Goal: Transaction & Acquisition: Purchase product/service

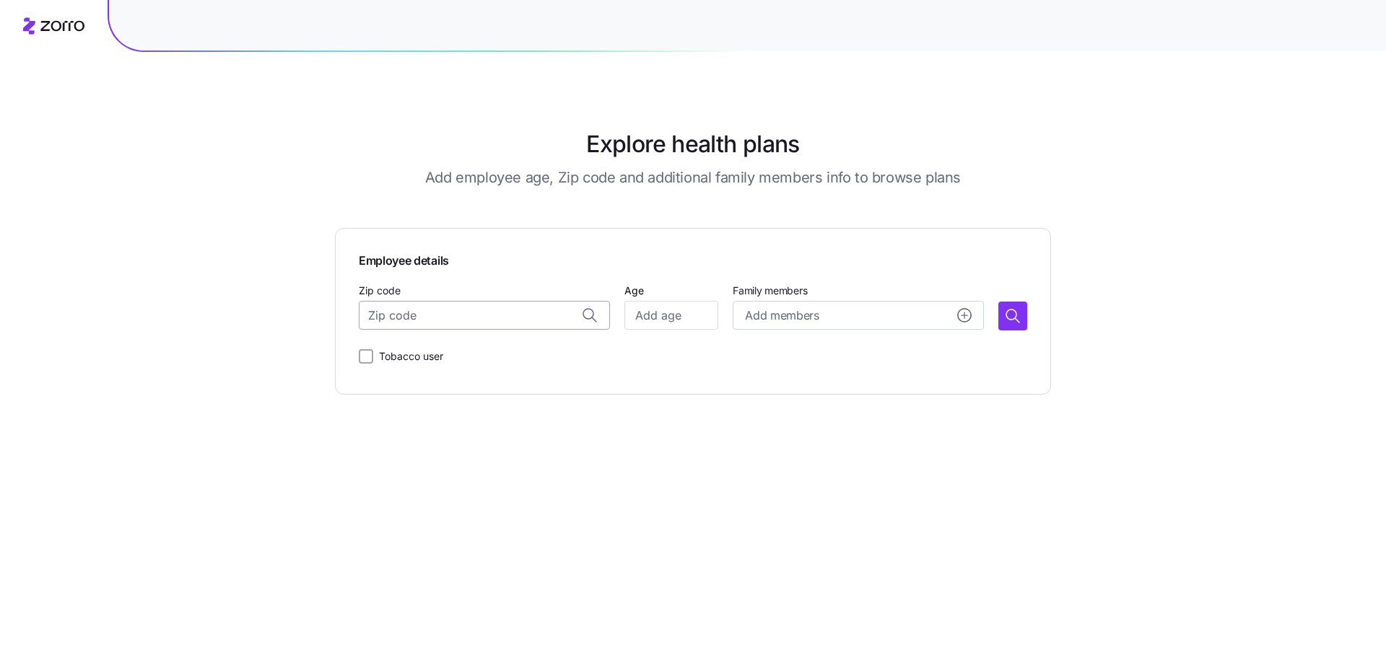
click at [449, 323] on input "Zip code" at bounding box center [484, 315] width 251 height 29
type input "22801"
click at [659, 323] on input "Age" at bounding box center [671, 315] width 94 height 29
type input "22"
click at [801, 315] on span "Add members" at bounding box center [782, 316] width 74 height 18
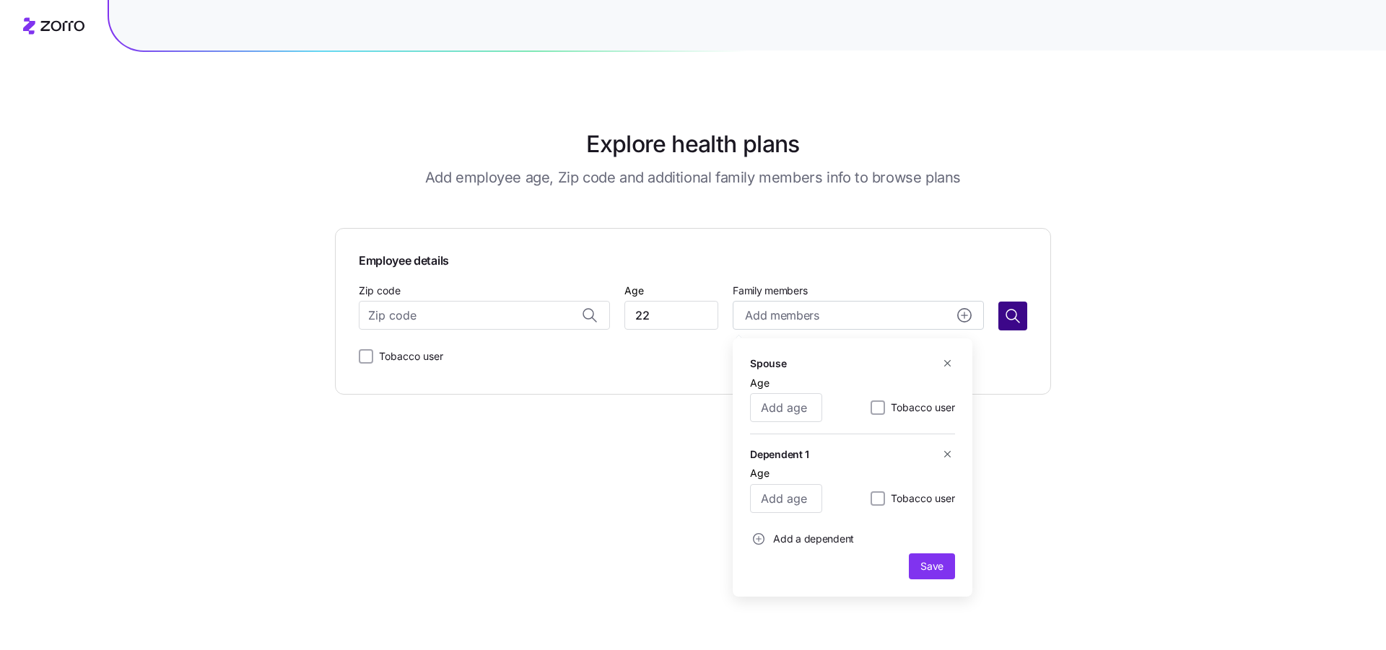
click at [1013, 313] on icon "button" at bounding box center [1012, 316] width 17 height 17
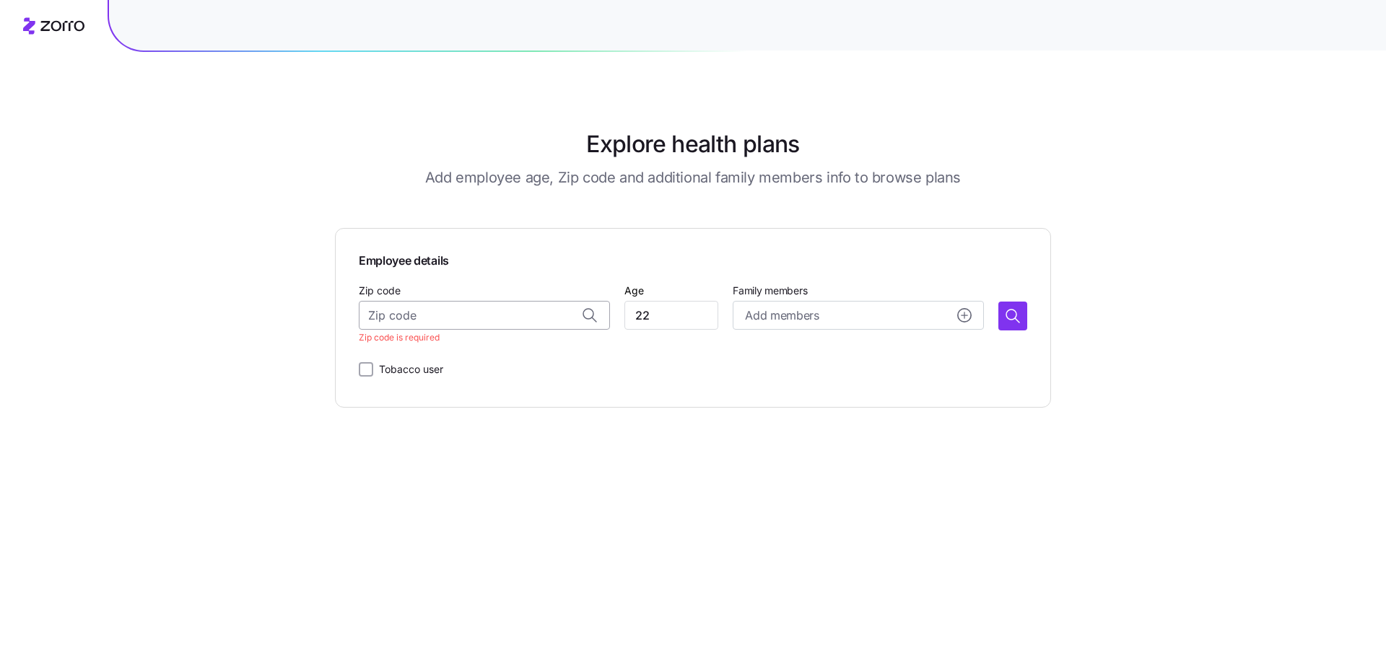
click at [440, 322] on input "Zip code" at bounding box center [484, 315] width 251 height 29
click at [475, 381] on span "22801, [GEOGRAPHIC_DATA], [GEOGRAPHIC_DATA]" at bounding box center [499, 383] width 202 height 18
type input "22801, [GEOGRAPHIC_DATA], [GEOGRAPHIC_DATA]"
click at [1013, 310] on icon "button" at bounding box center [1012, 316] width 17 height 17
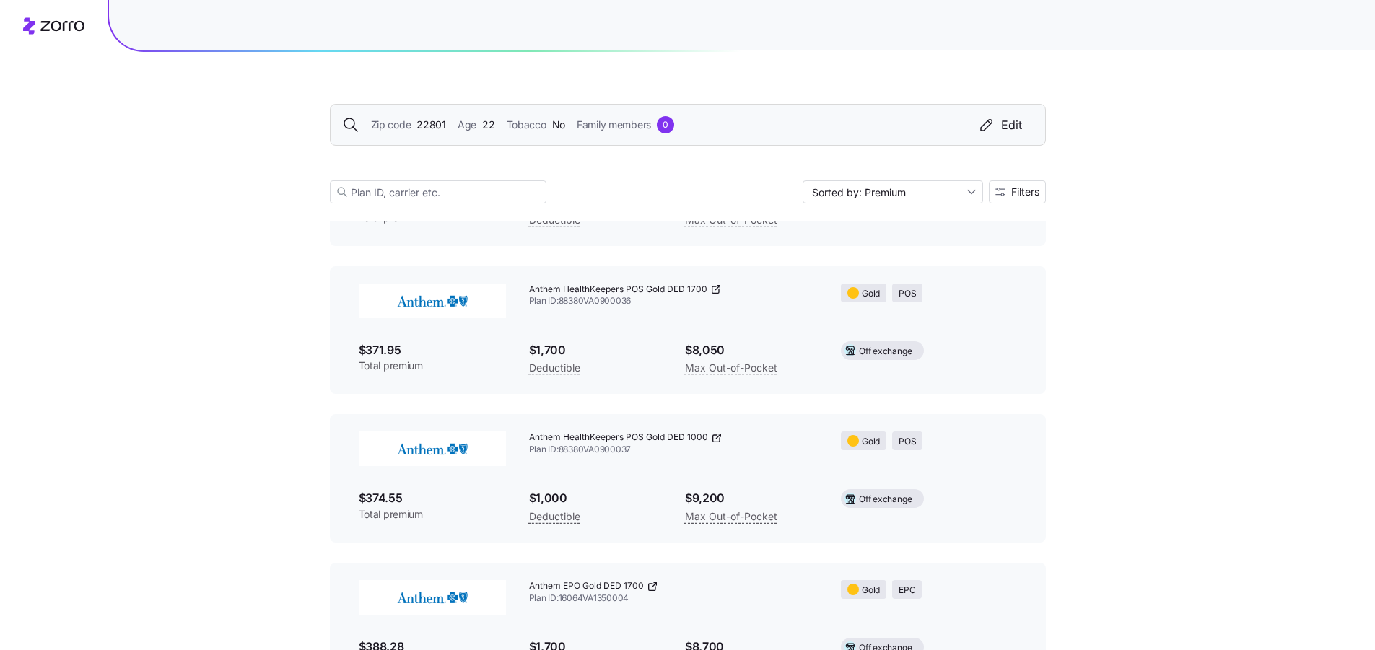
scroll to position [4716, 0]
